Goal: Find specific page/section: Find specific page/section

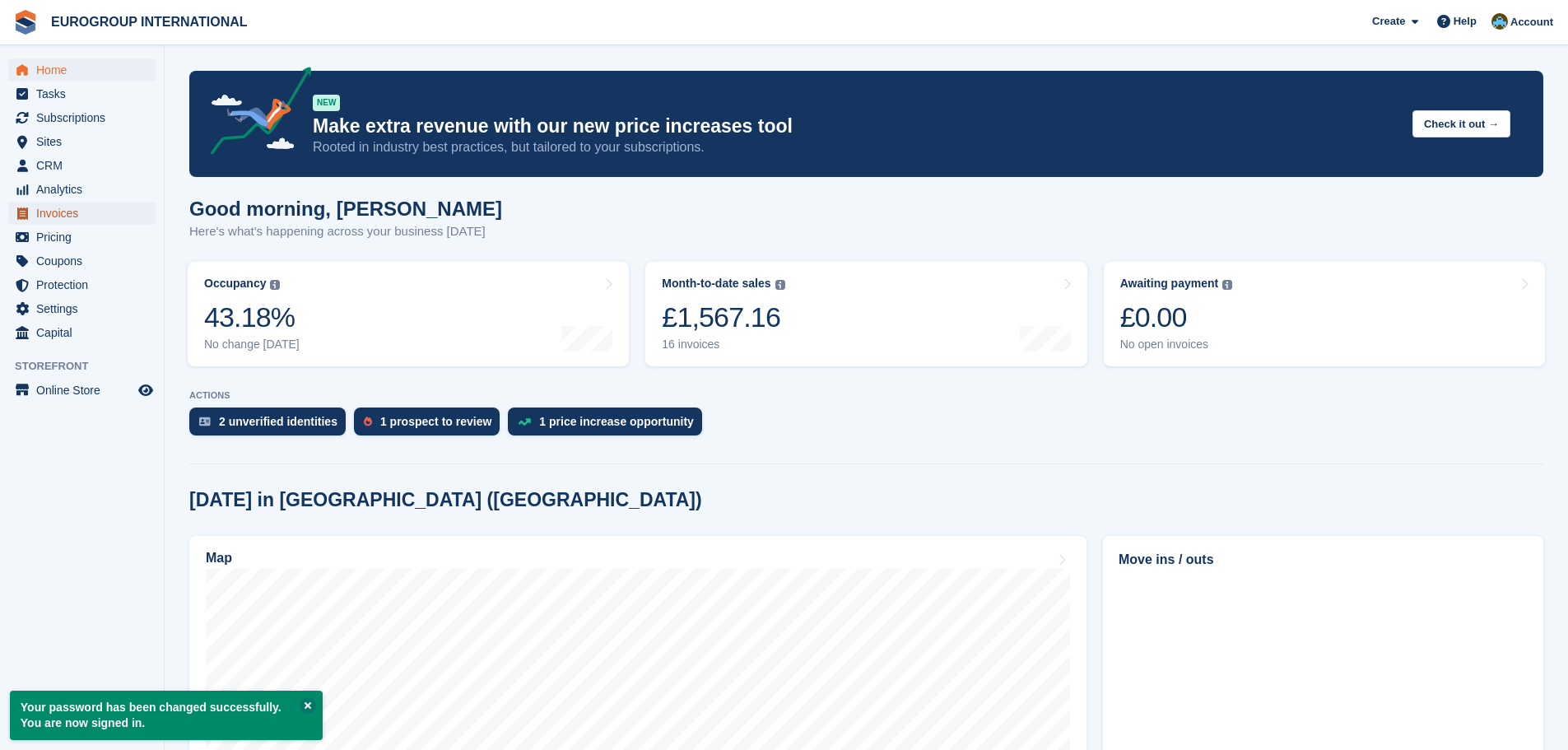
click at [70, 212] on span "Invoices" at bounding box center [85, 213] width 99 height 23
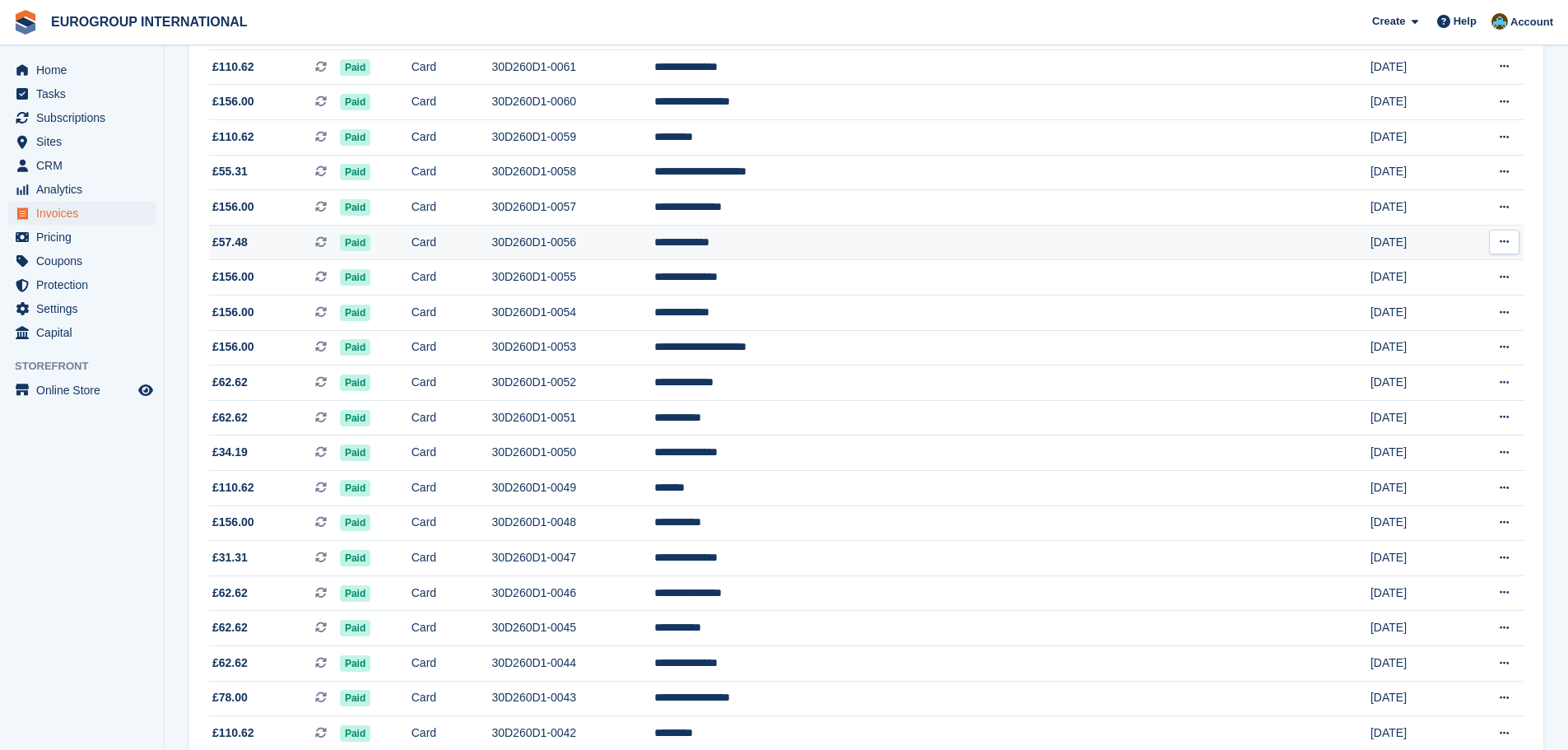
scroll to position [494, 0]
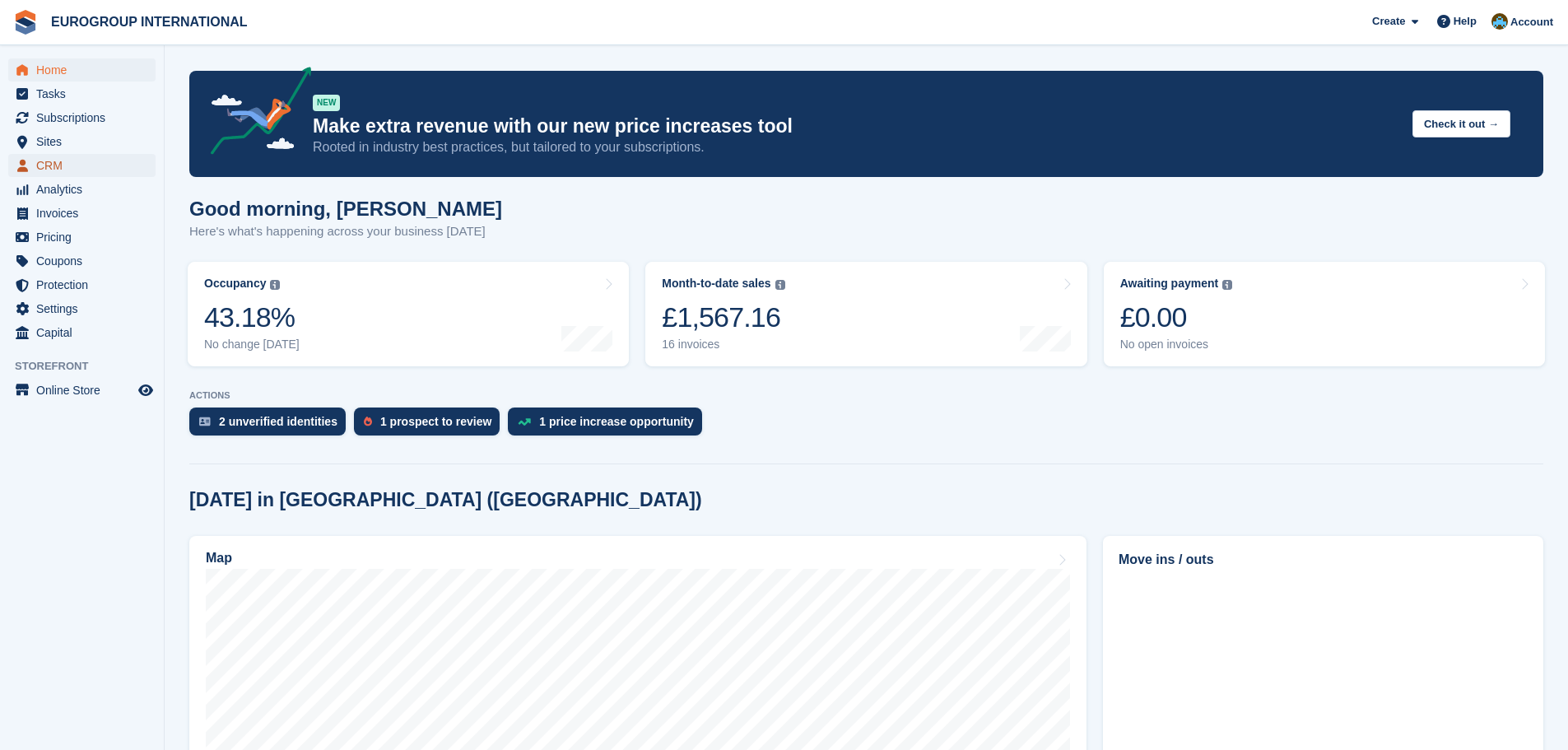
click at [48, 165] on span "CRM" at bounding box center [85, 165] width 99 height 23
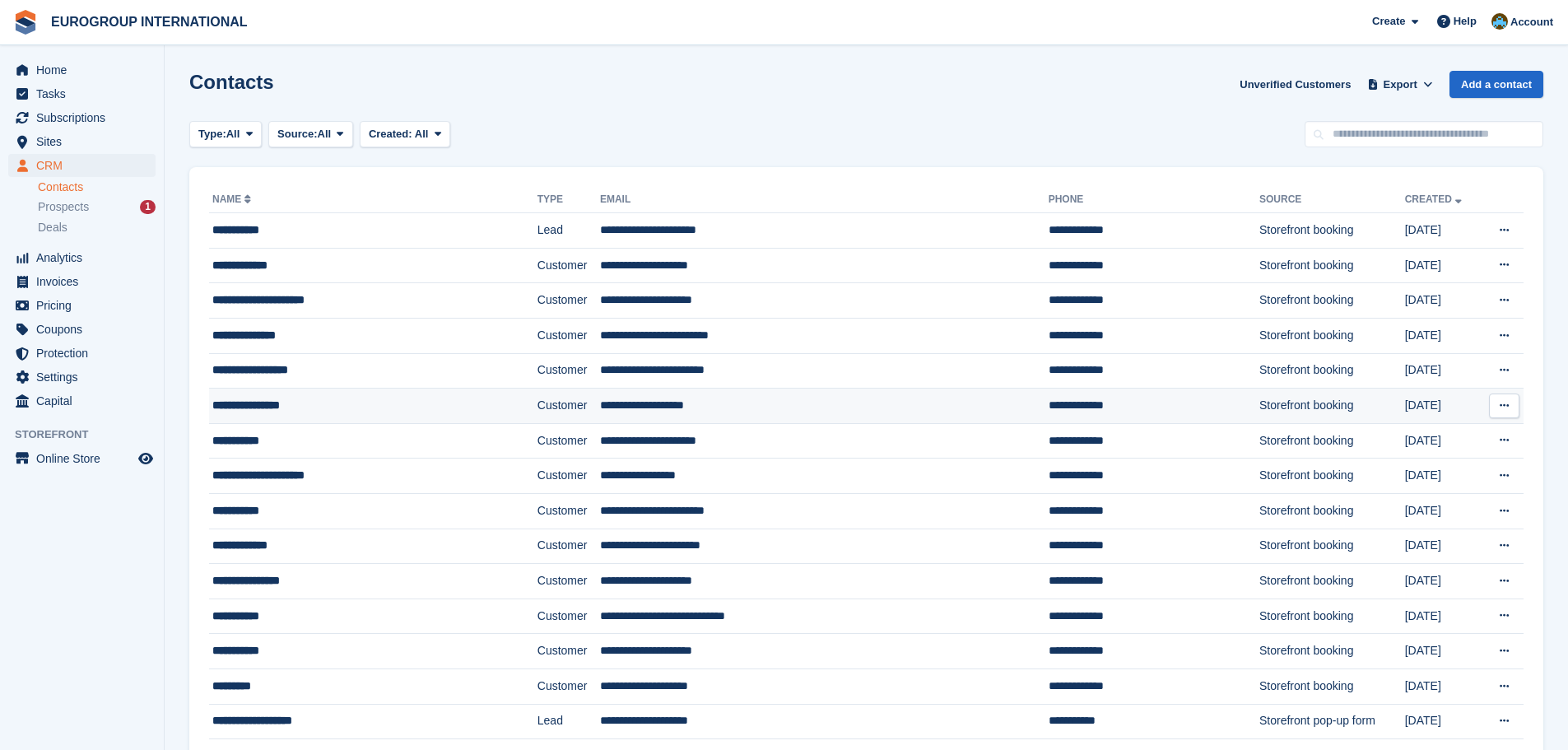
click at [1507, 401] on icon at bounding box center [1504, 406] width 9 height 11
click at [1506, 401] on icon at bounding box center [1504, 406] width 9 height 11
click at [256, 408] on div "**********" at bounding box center [341, 406] width 259 height 18
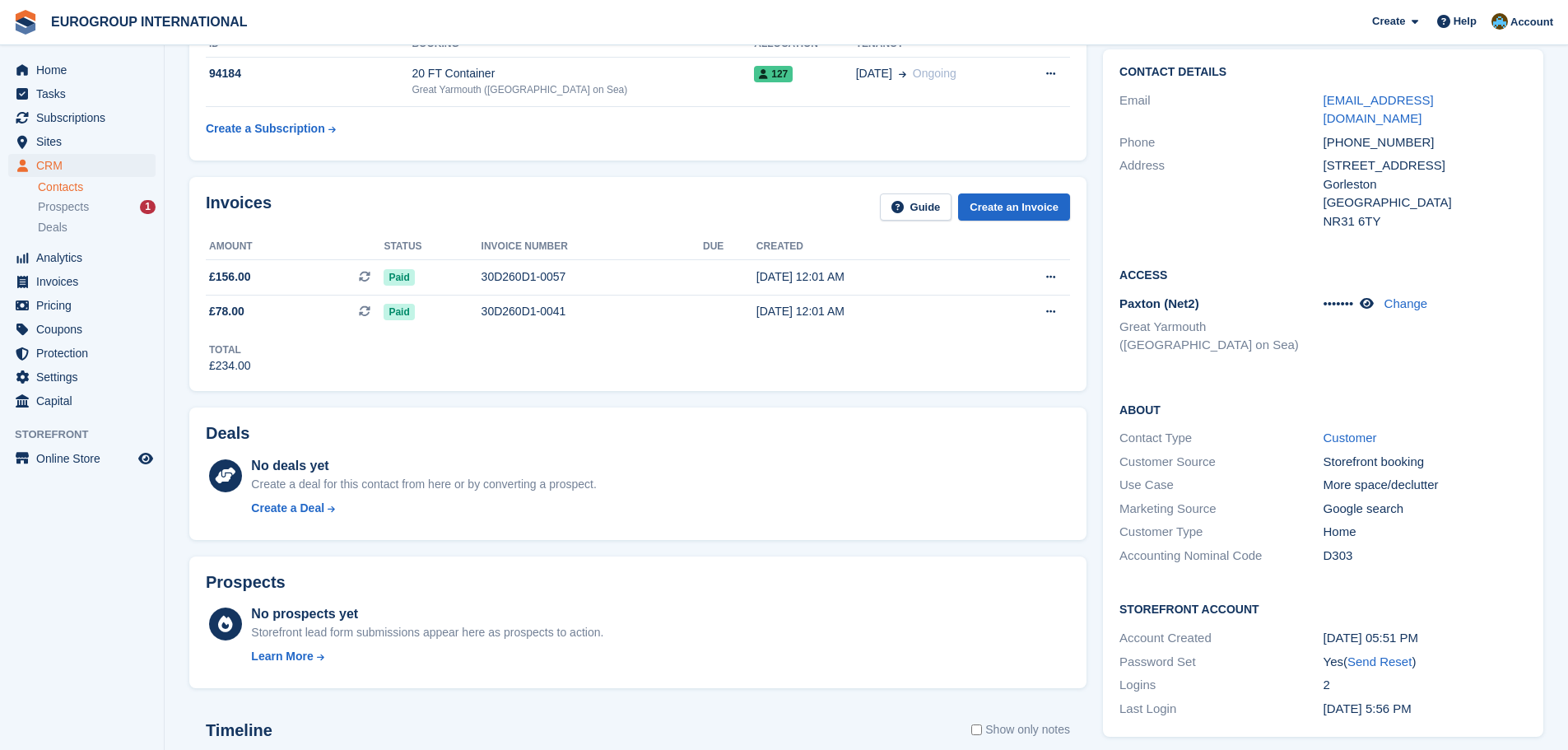
scroll to position [247, 0]
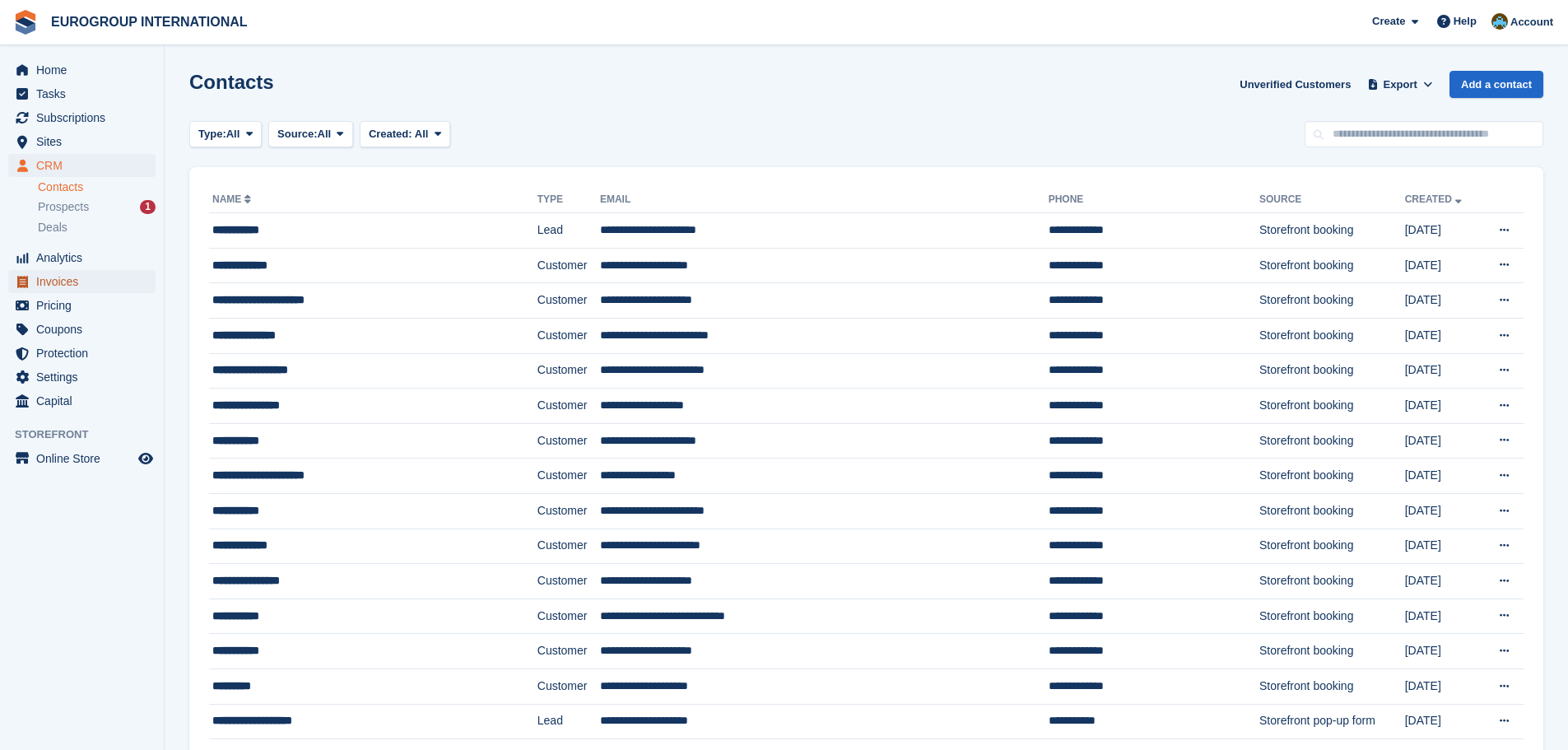
click at [57, 285] on span "Invoices" at bounding box center [85, 282] width 99 height 23
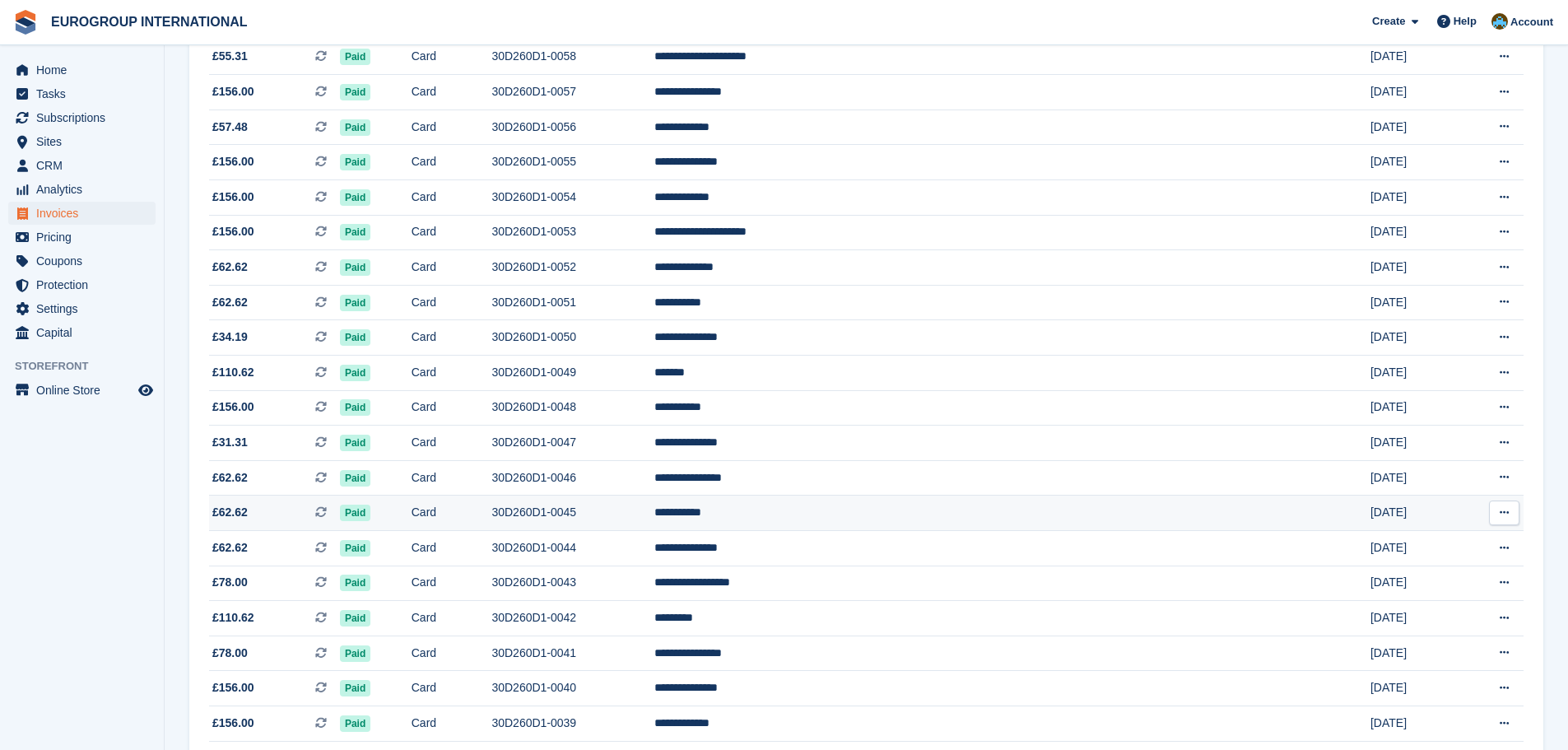
scroll to position [494, 0]
